Goal: Task Accomplishment & Management: Manage account settings

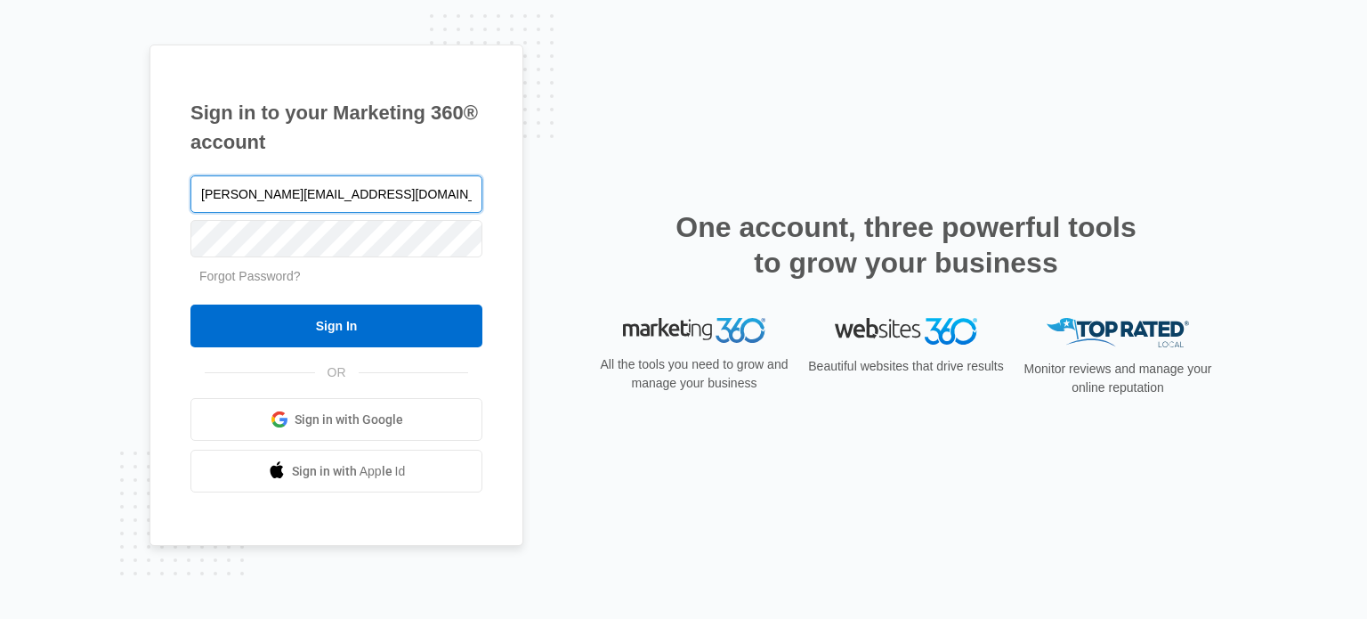
type input "[PERSON_NAME][EMAIL_ADDRESS][DOMAIN_NAME]"
click at [190, 304] on input "Sign In" at bounding box center [336, 325] width 292 height 43
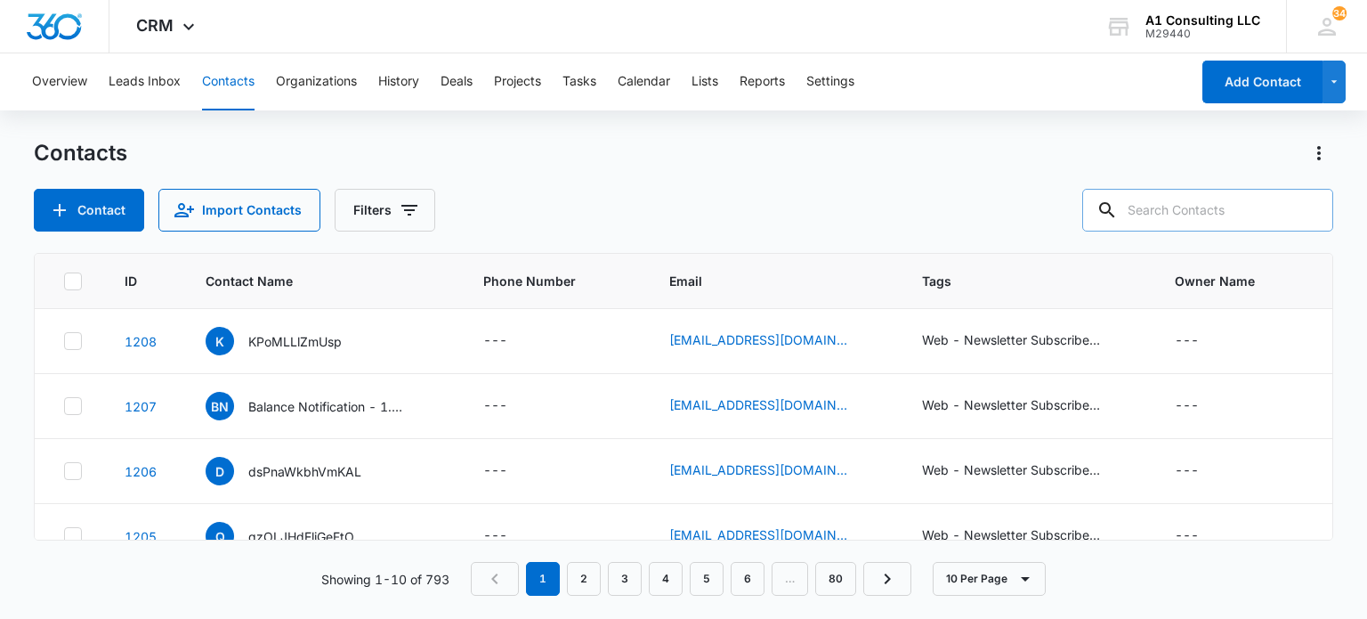
click at [1173, 204] on input "text" at bounding box center [1207, 210] width 251 height 43
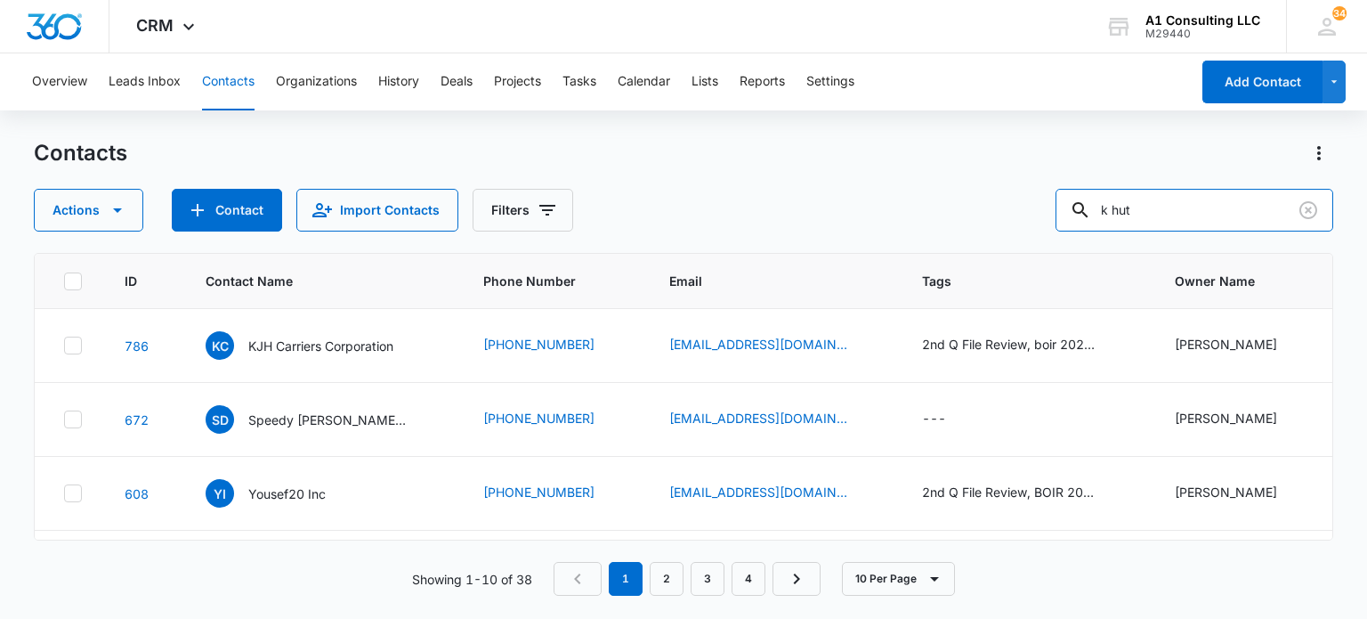
drag, startPoint x: 1162, startPoint y: 219, endPoint x: 1017, endPoint y: 219, distance: 145.1
click at [1017, 219] on div "Actions Contact Import Contacts Filters k hut" at bounding box center [683, 210] width 1299 height 43
type input "masamba"
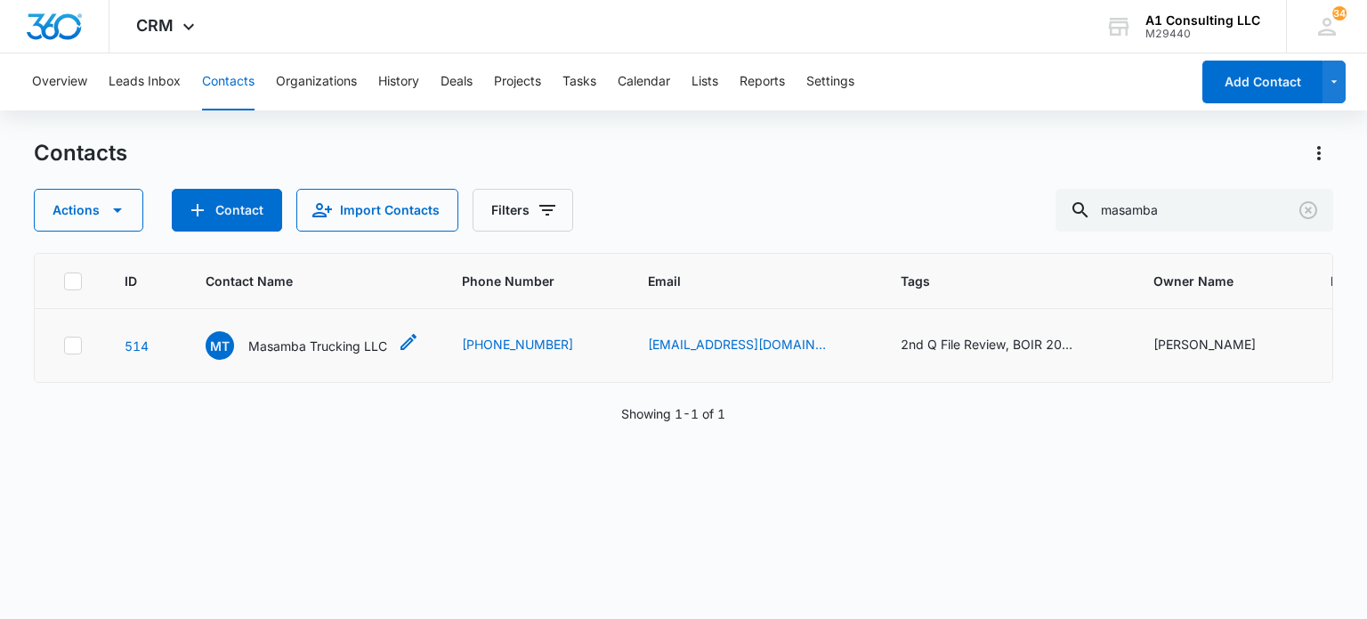
click at [363, 339] on p "Masamba Trucking LLC" at bounding box center [317, 345] width 139 height 19
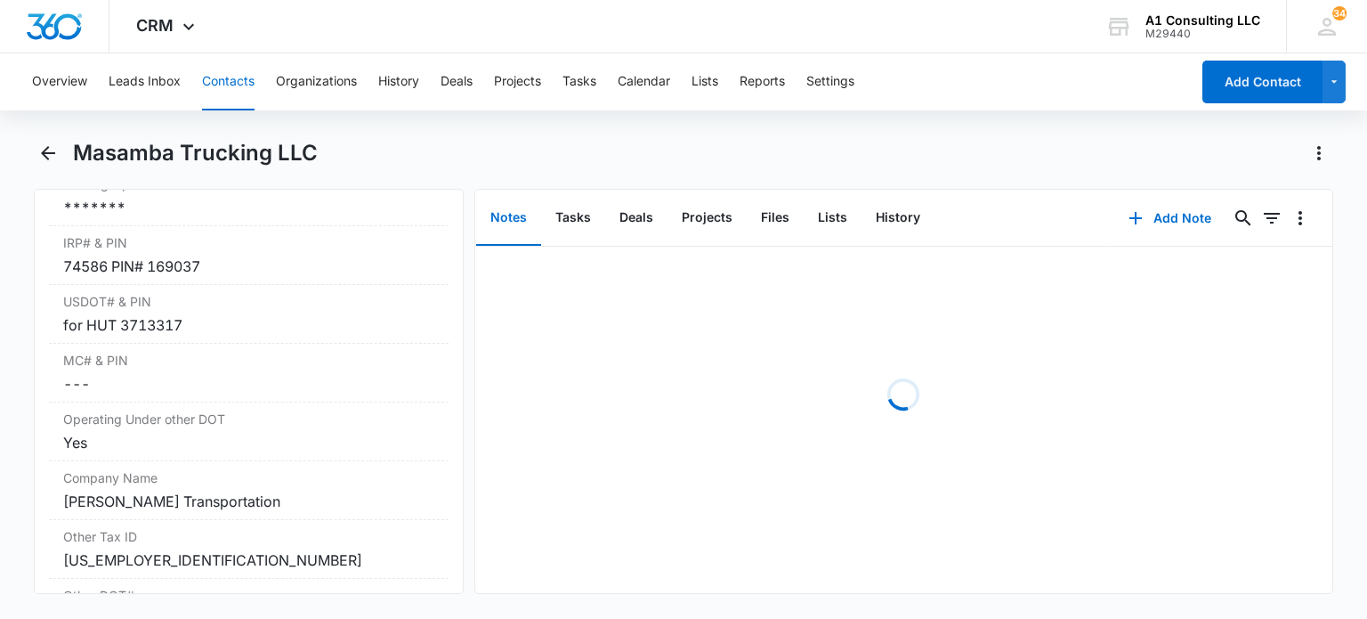
scroll to position [2492, 0]
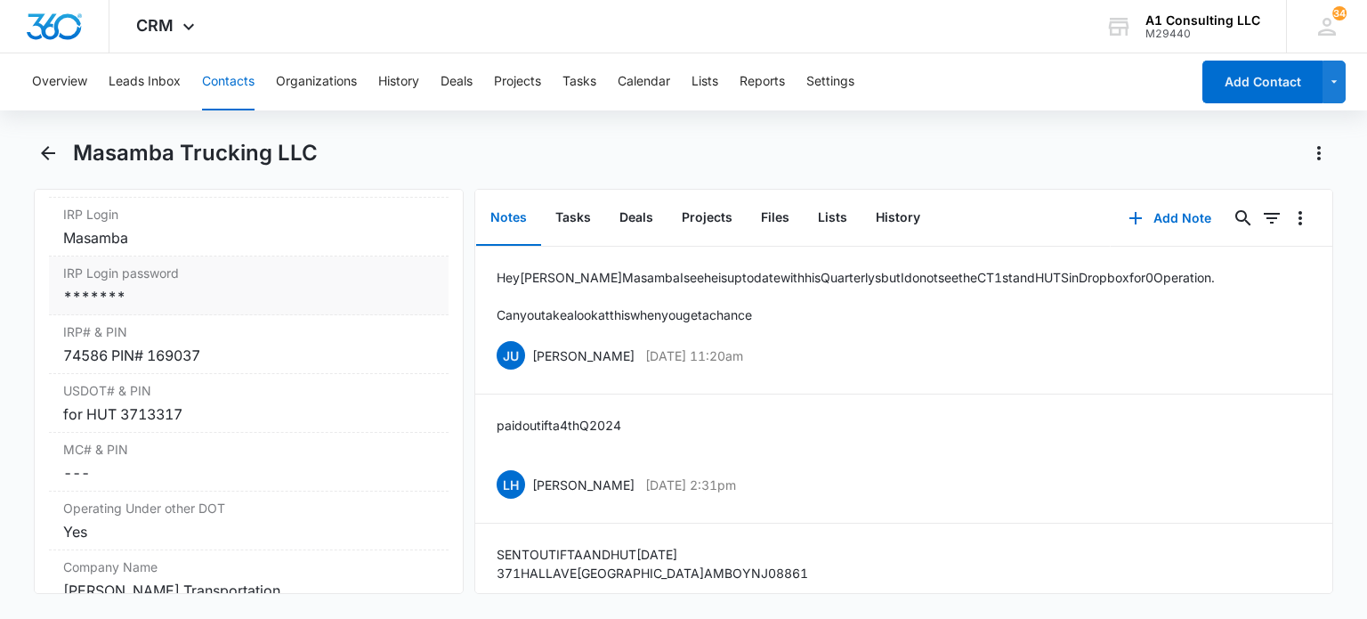
click at [237, 307] on div "*******" at bounding box center [248, 296] width 370 height 21
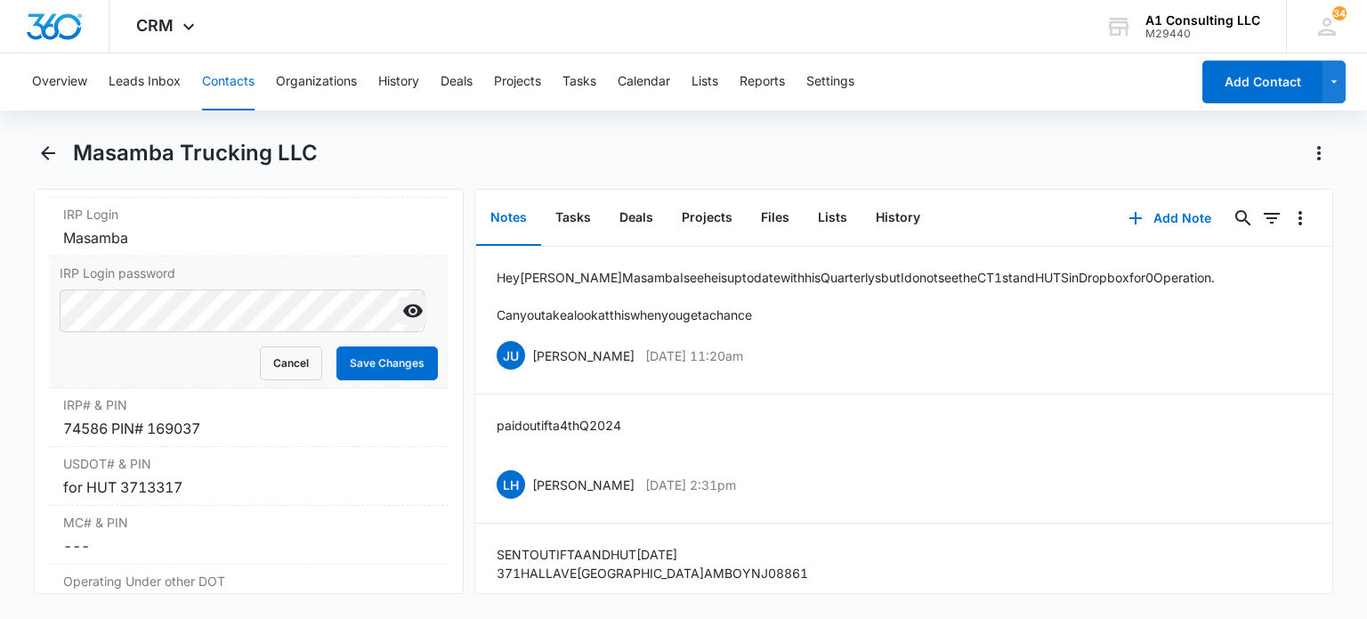
click at [406, 318] on icon "Show" at bounding box center [413, 310] width 20 height 13
click at [402, 372] on button "Save Changes" at bounding box center [386, 363] width 101 height 34
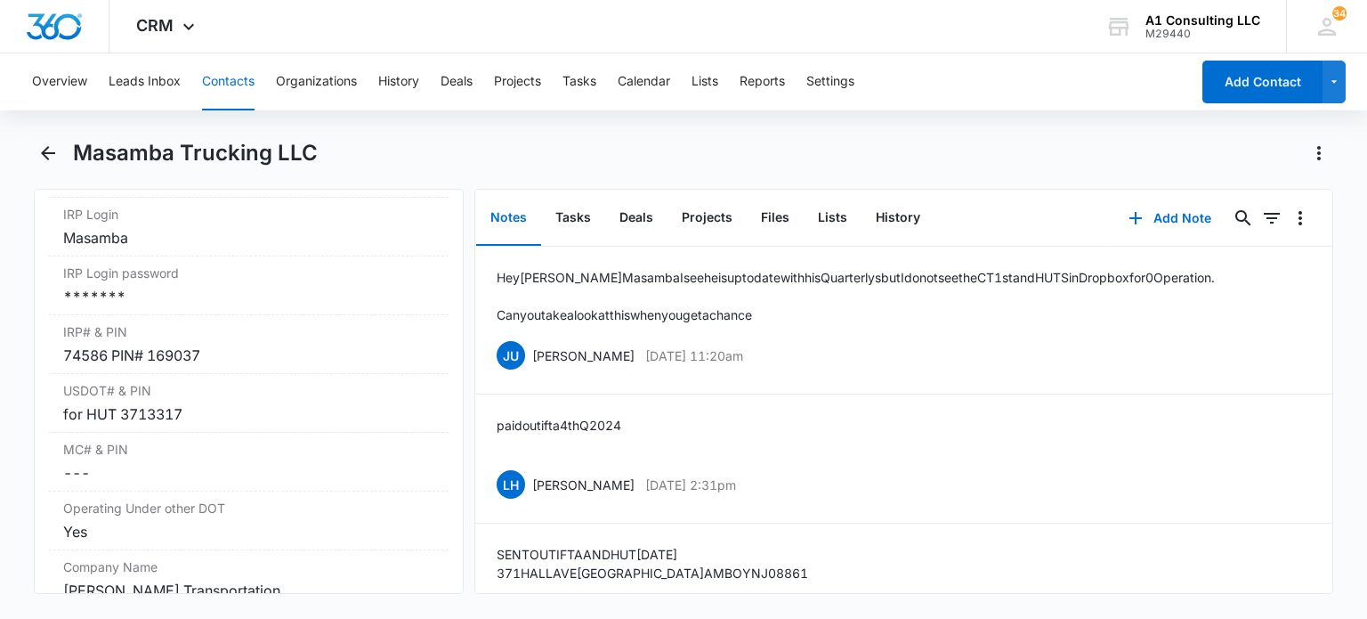
drag, startPoint x: 221, startPoint y: 89, endPoint x: 377, endPoint y: 95, distance: 155.9
click at [221, 89] on button "Contacts" at bounding box center [228, 81] width 53 height 57
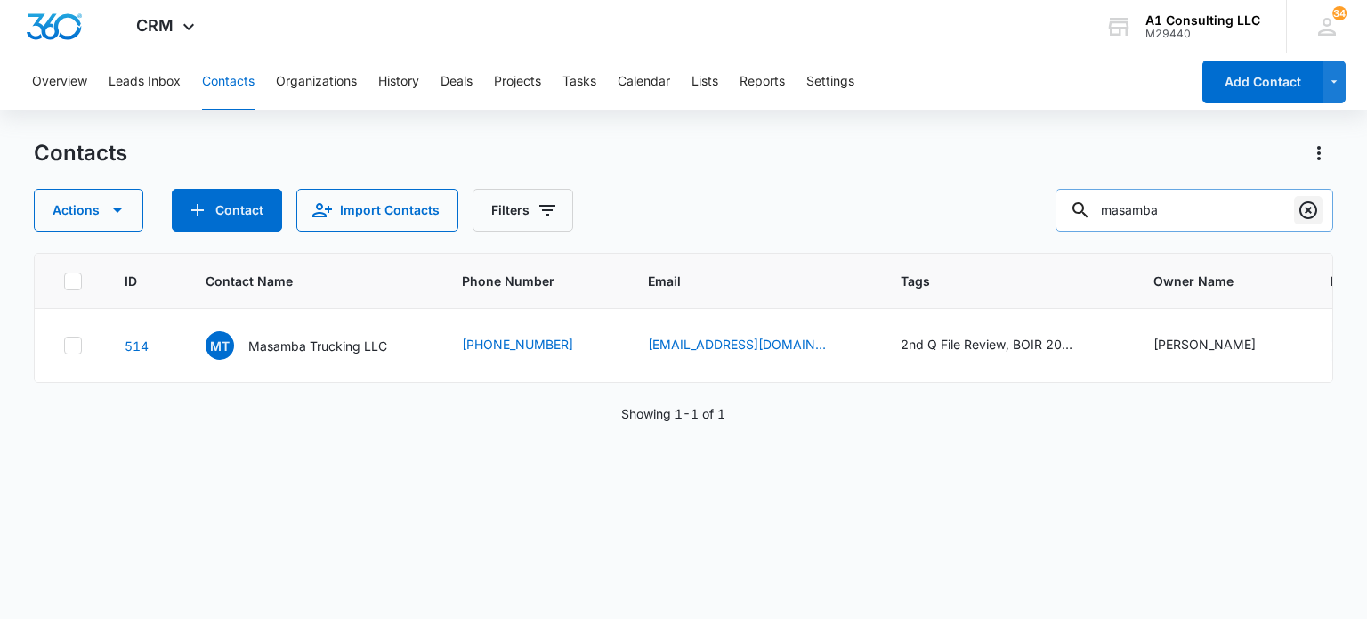
drag, startPoint x: 1320, startPoint y: 208, endPoint x: 775, endPoint y: 8, distance: 580.4
click at [1318, 208] on button "Clear" at bounding box center [1308, 210] width 28 height 28
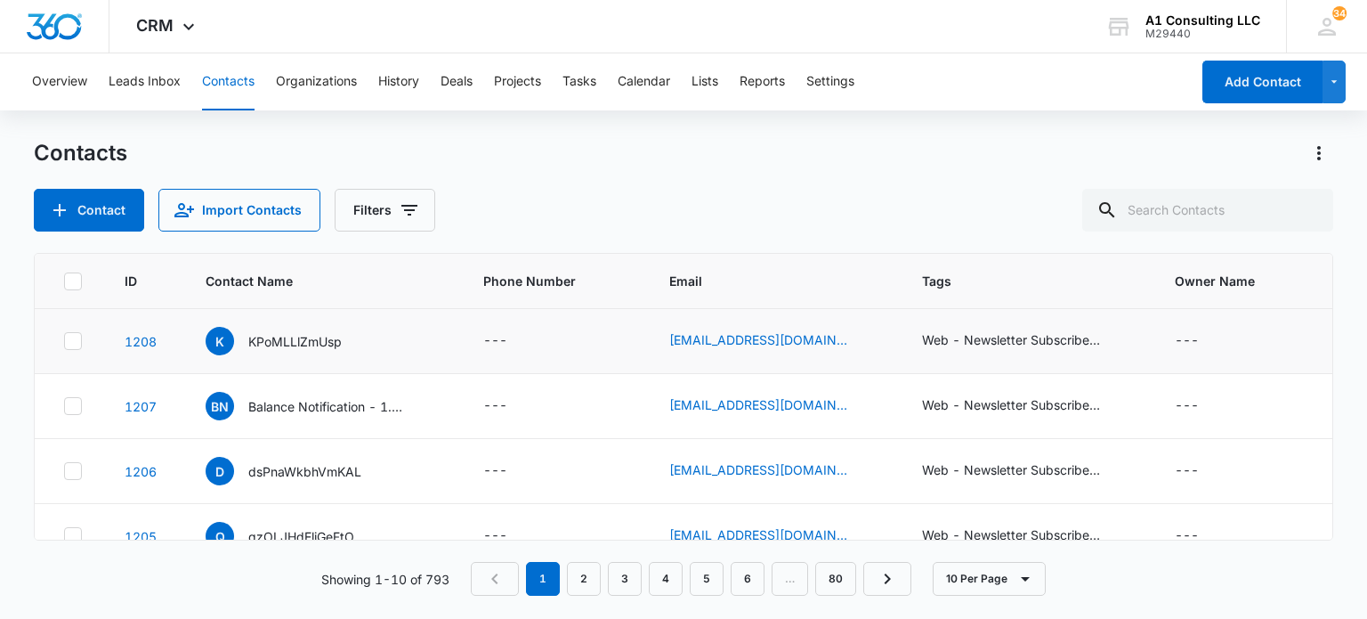
click at [69, 345] on icon at bounding box center [73, 341] width 16 height 16
click at [64, 342] on input "checkbox" at bounding box center [63, 341] width 1 height 1
checkbox input "true"
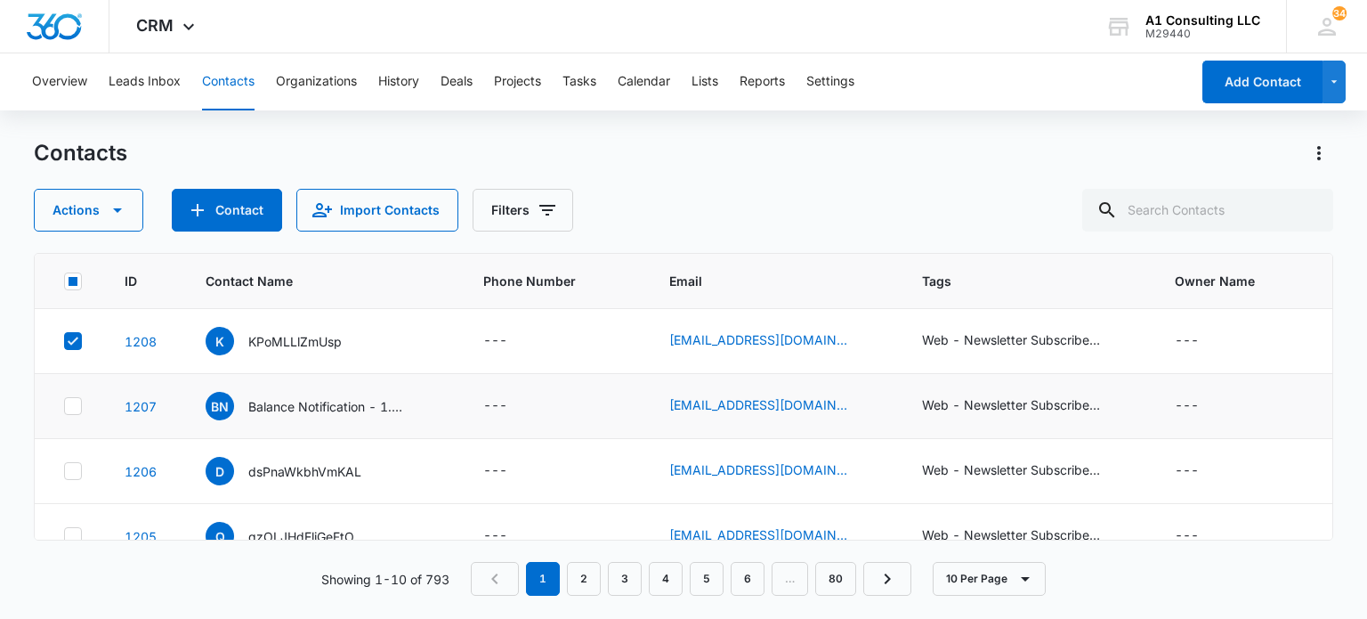
click at [71, 403] on icon at bounding box center [73, 406] width 16 height 16
click at [64, 406] on input "checkbox" at bounding box center [63, 406] width 1 height 1
checkbox input "true"
click at [72, 473] on icon at bounding box center [73, 470] width 11 height 8
click at [64, 472] on input "checkbox" at bounding box center [63, 471] width 1 height 1
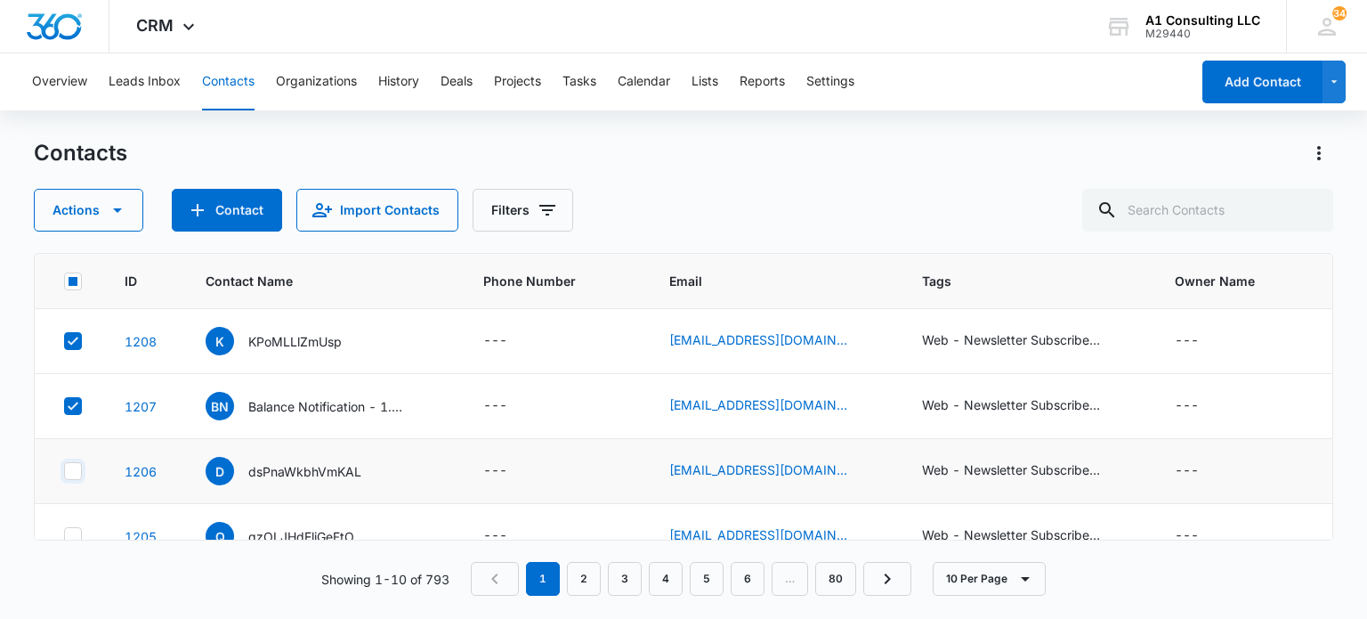
checkbox input "true"
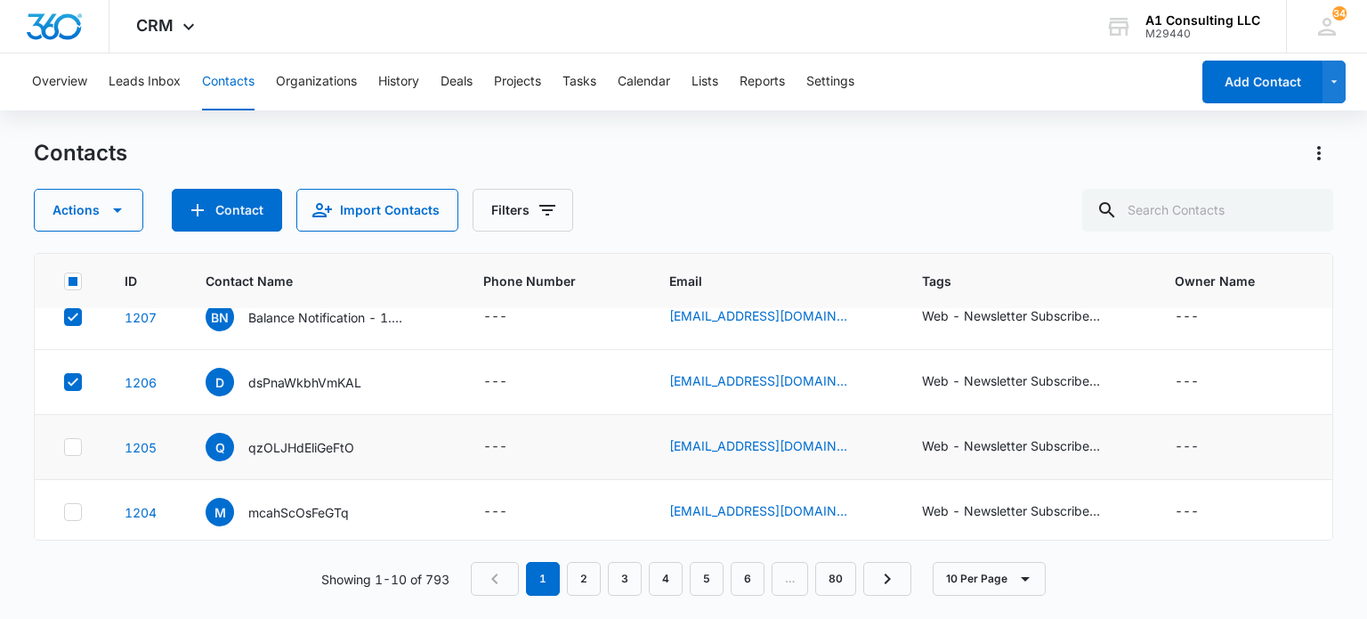
click at [70, 439] on icon at bounding box center [73, 447] width 16 height 16
click at [64, 447] on input "checkbox" at bounding box center [63, 447] width 1 height 1
checkbox input "true"
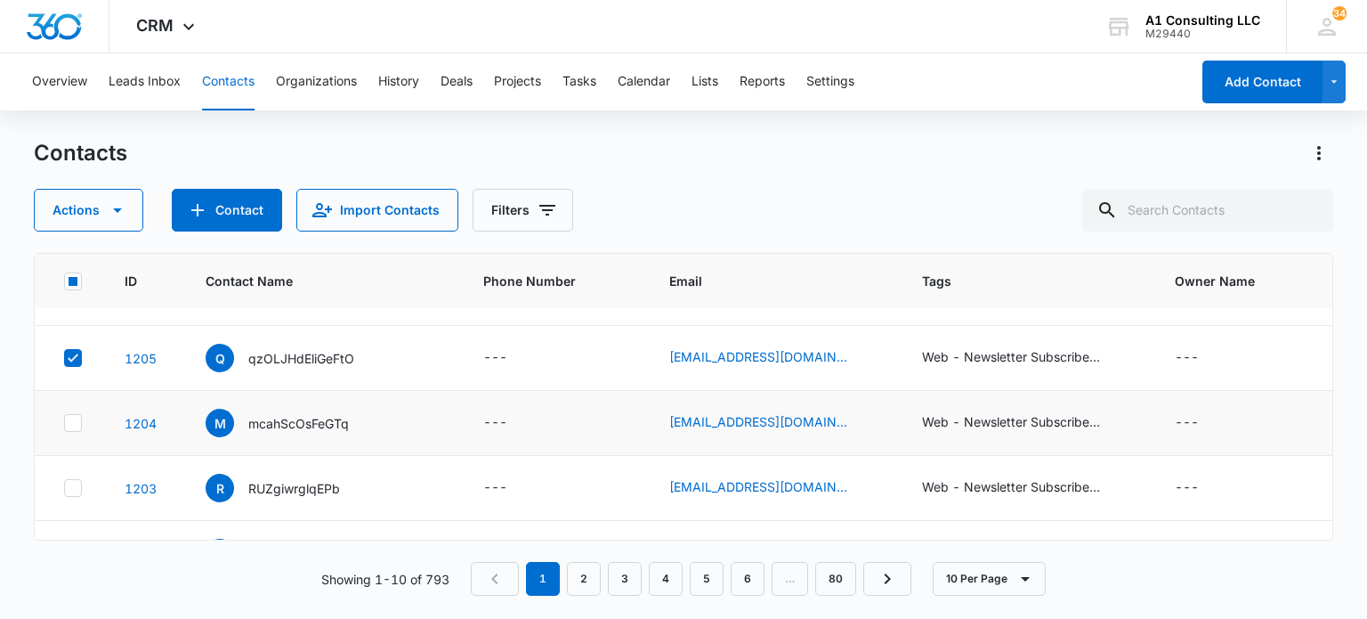
click at [73, 422] on icon at bounding box center [73, 422] width 11 height 8
click at [64, 423] on input "checkbox" at bounding box center [63, 423] width 1 height 1
checkbox input "true"
click at [78, 497] on td at bounding box center [69, 488] width 69 height 65
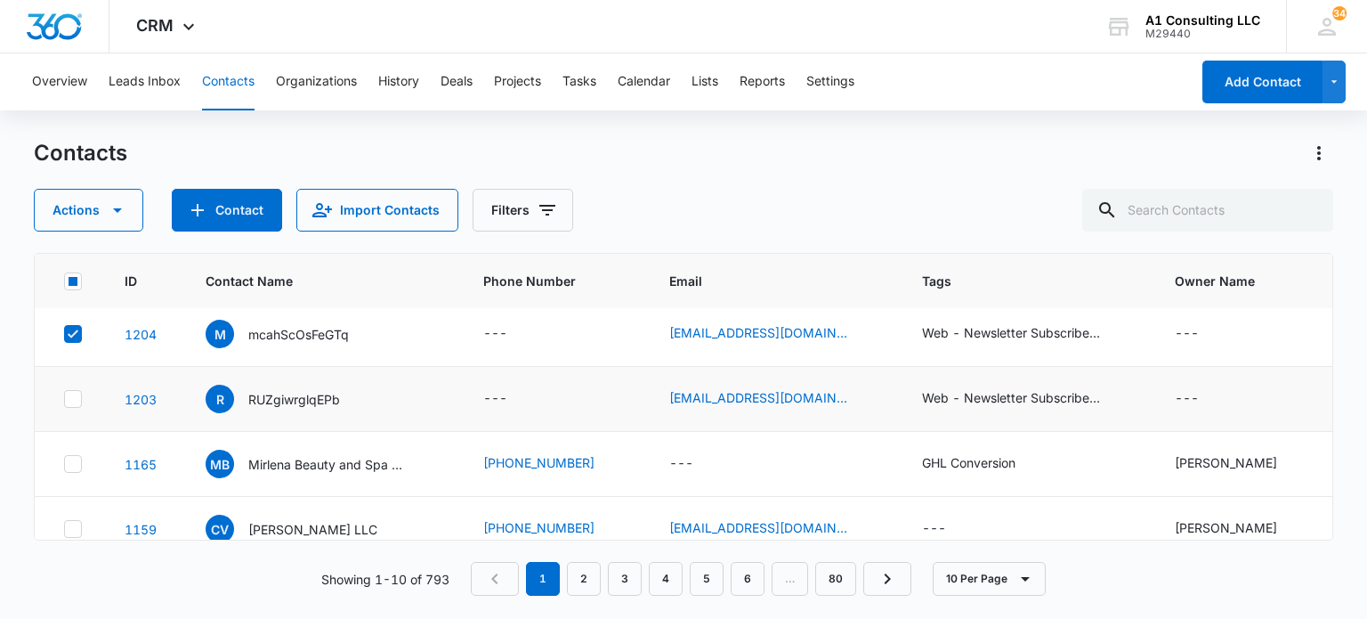
click at [75, 394] on icon at bounding box center [73, 399] width 16 height 16
click at [64, 399] on input "checkbox" at bounding box center [63, 399] width 1 height 1
checkbox input "true"
click at [121, 206] on icon "button" at bounding box center [117, 209] width 21 height 21
click at [96, 369] on div "Delete" at bounding box center [96, 374] width 80 height 12
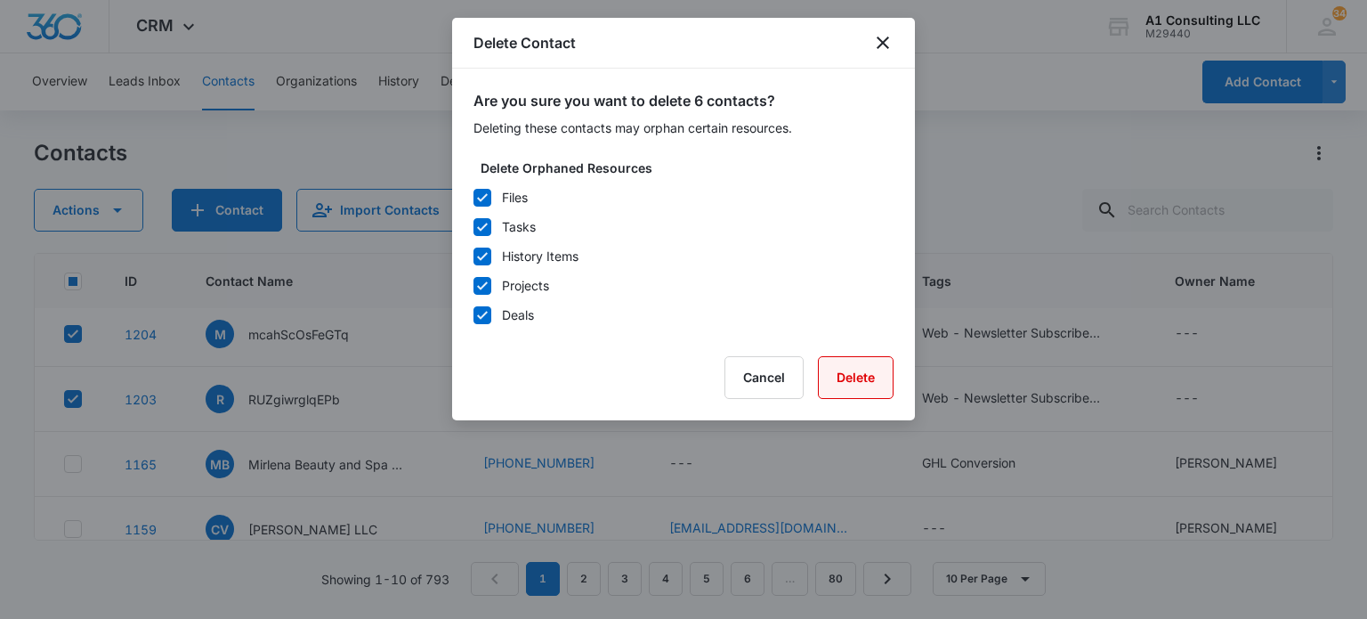
click at [851, 377] on button "Delete" at bounding box center [856, 377] width 76 height 43
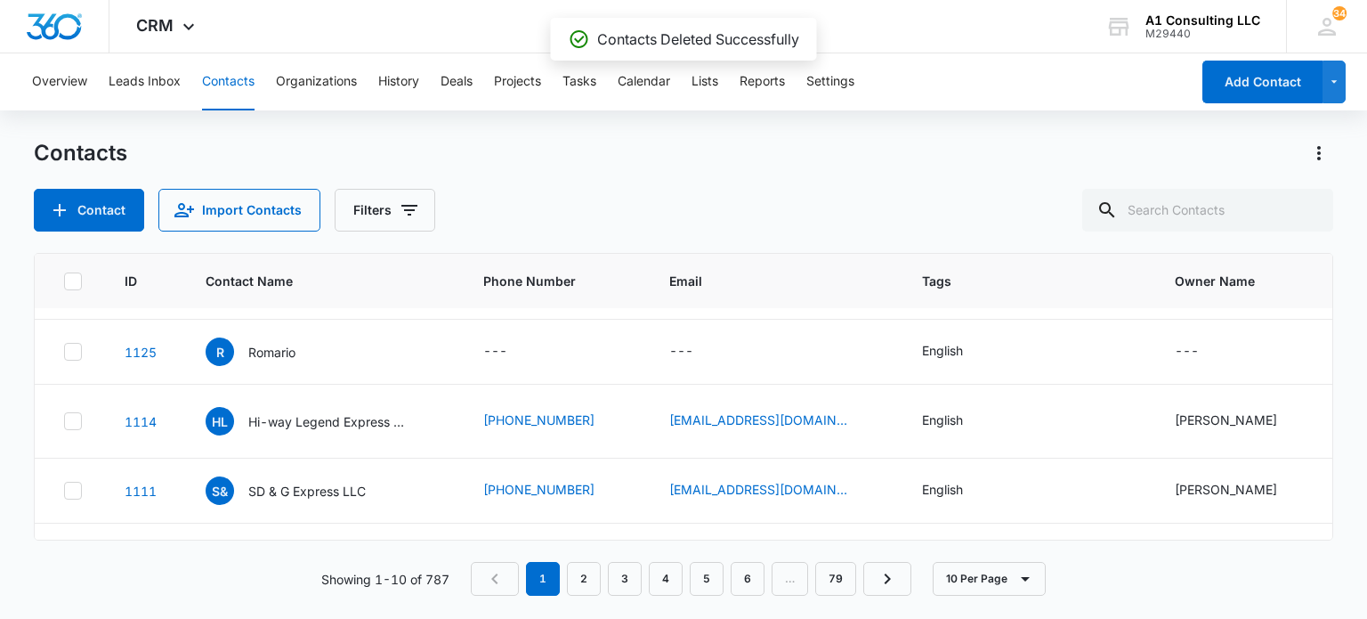
scroll to position [0, 0]
